Goal: Task Accomplishment & Management: Complete application form

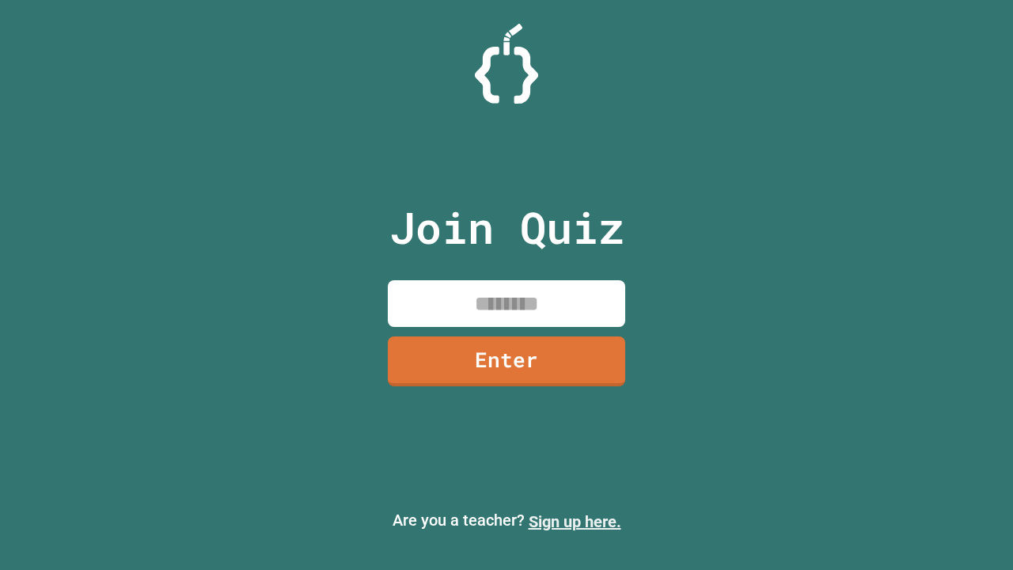
click at [575, 522] on link "Sign up here." at bounding box center [575, 521] width 93 height 19
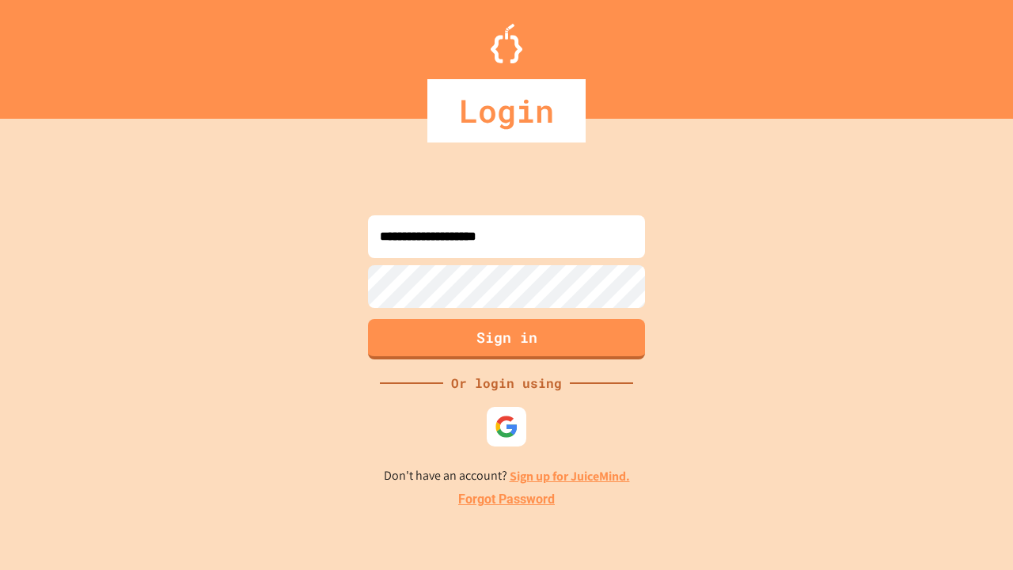
type input "**********"
